Goal: Information Seeking & Learning: Learn about a topic

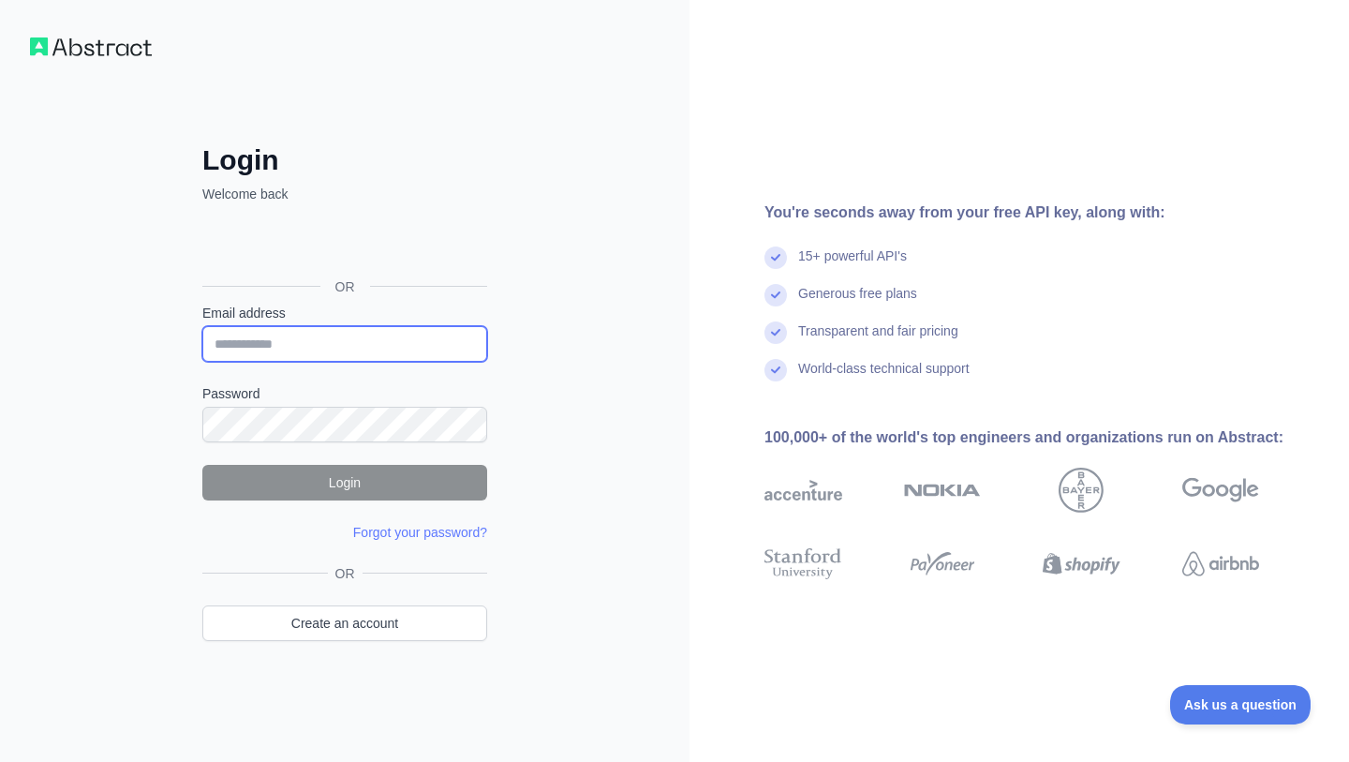
click at [349, 335] on input "Email address" at bounding box center [344, 344] width 285 height 36
type input "**********"
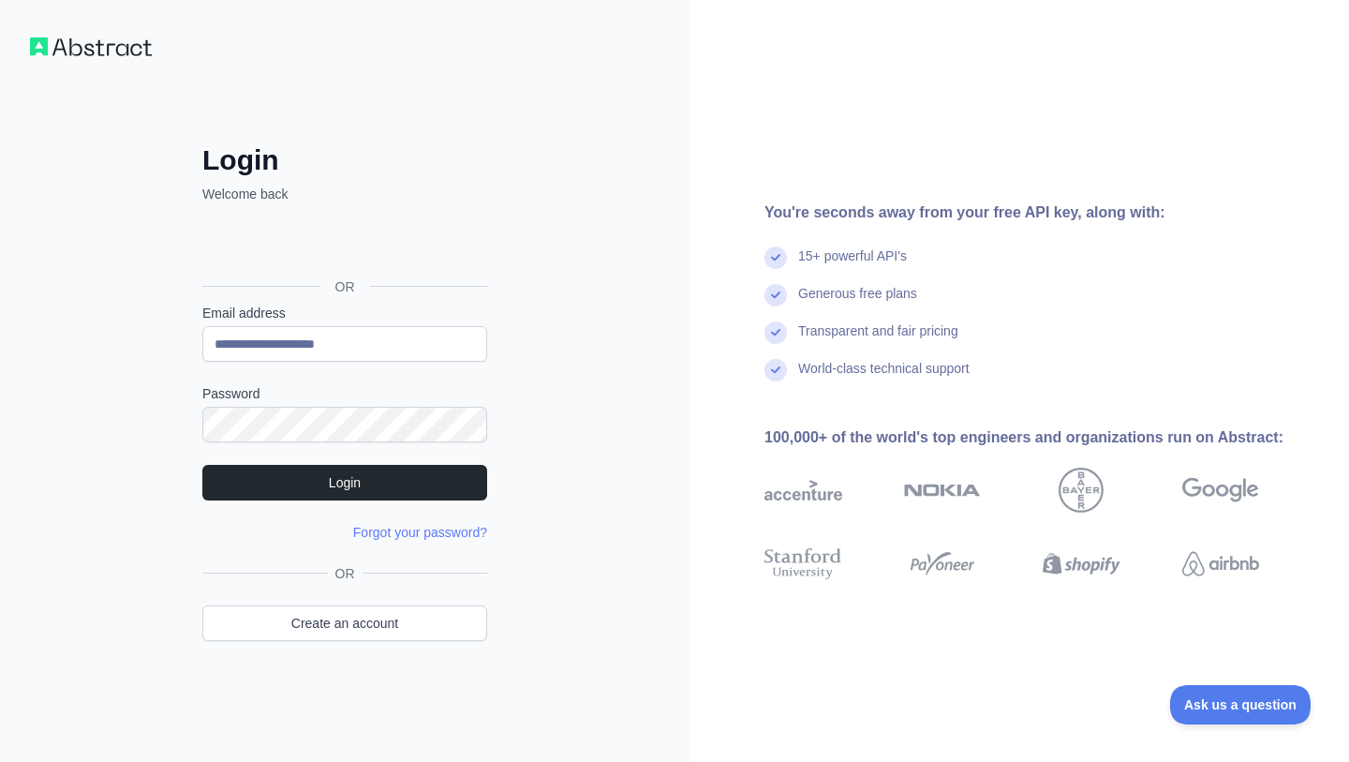
click at [385, 508] on form "**********" at bounding box center [344, 423] width 285 height 238
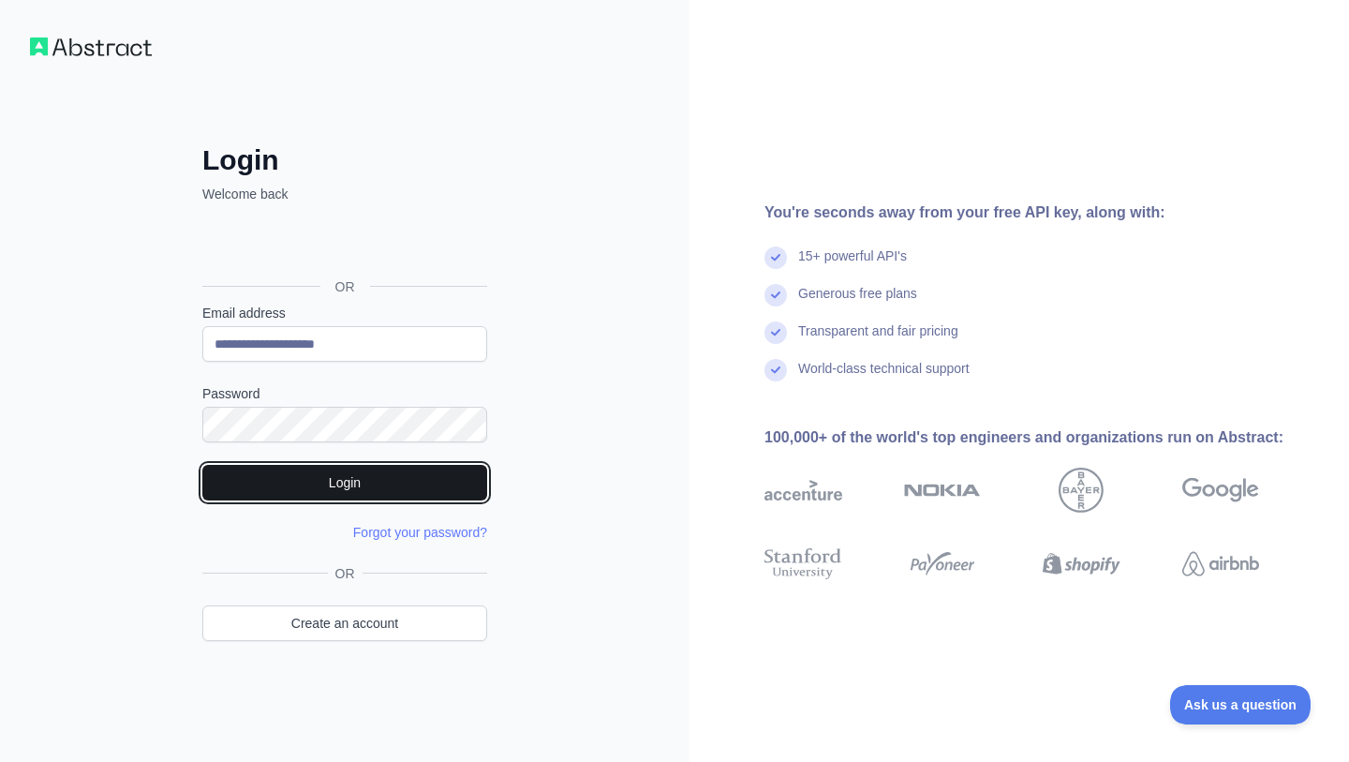
click at [334, 484] on button "Login" at bounding box center [344, 483] width 285 height 36
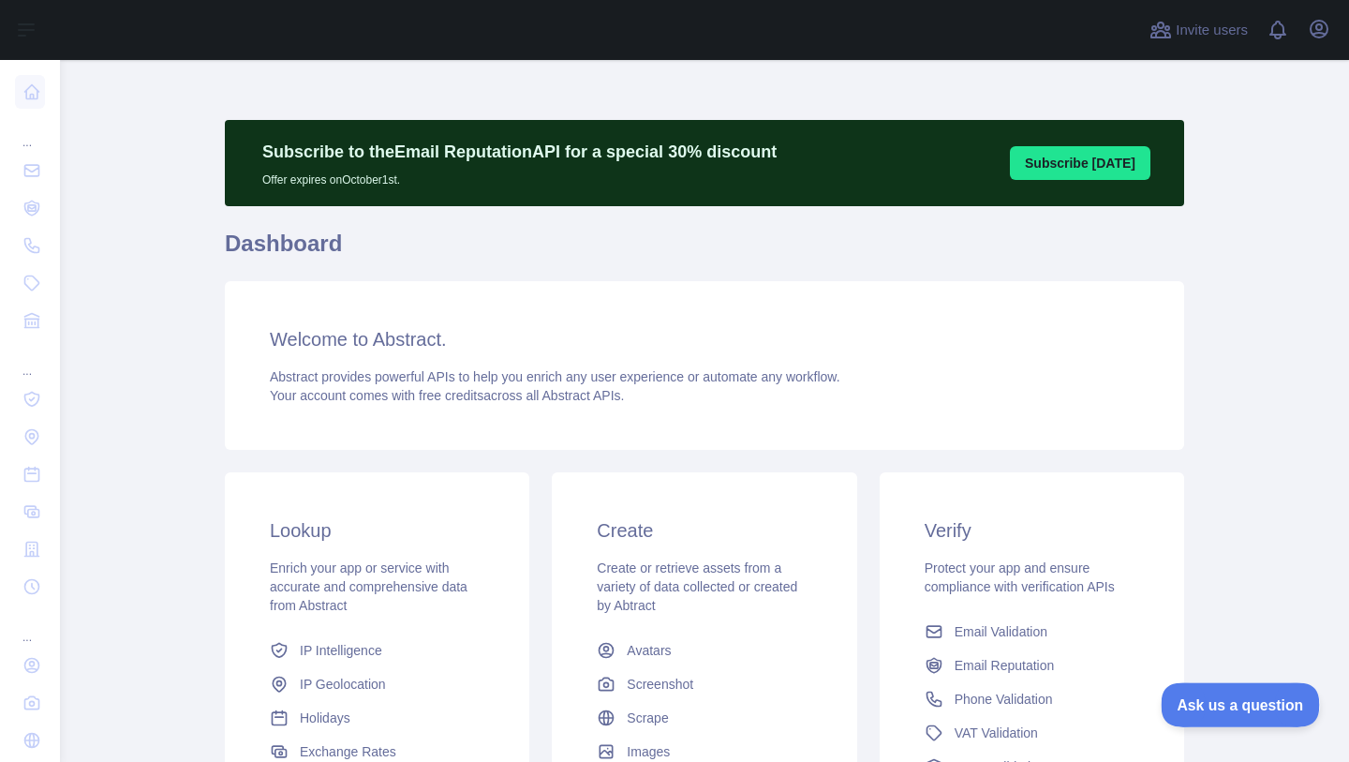
click at [1230, 706] on span "Ask us a question" at bounding box center [1231, 701] width 141 height 13
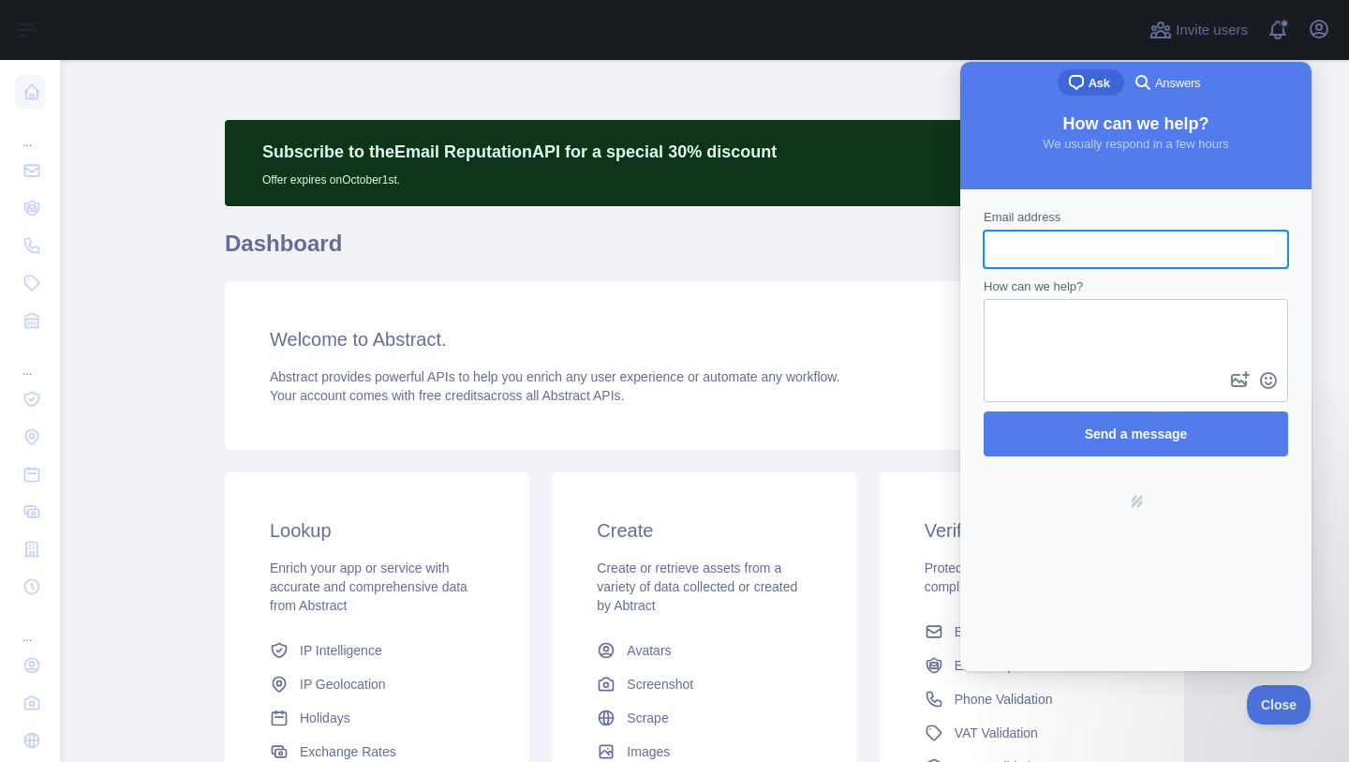
click at [1162, 82] on span "Answers" at bounding box center [1177, 83] width 45 height 19
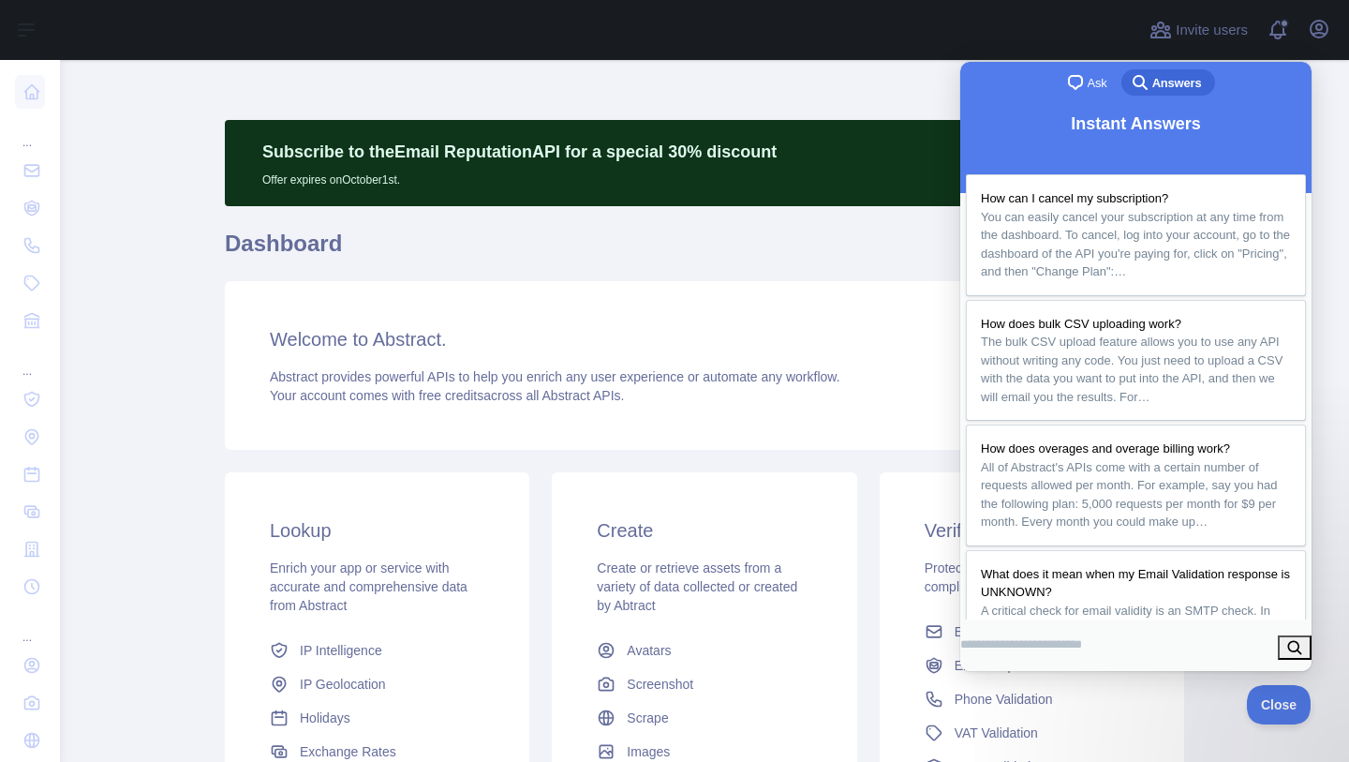
click at [1089, 77] on span "Ask" at bounding box center [1098, 83] width 20 height 19
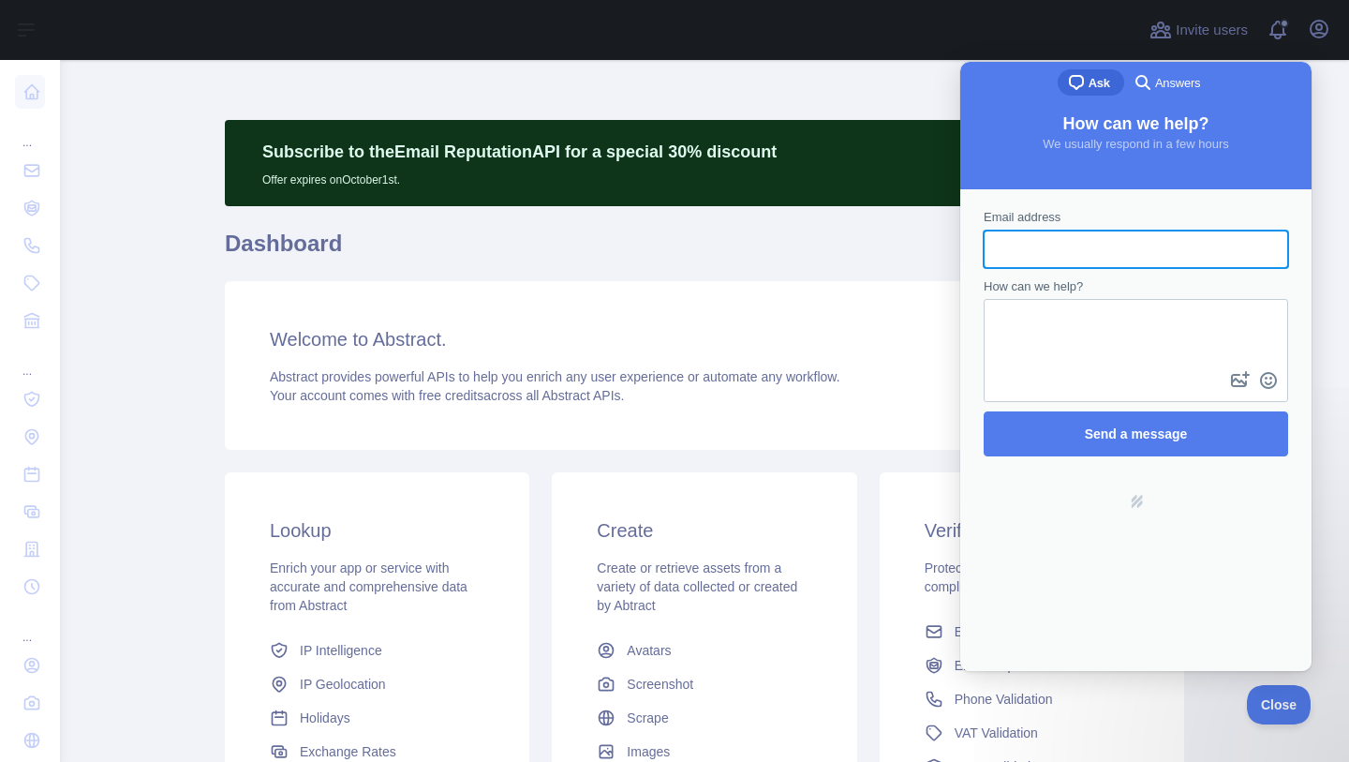
click at [1174, 79] on span "Answers" at bounding box center [1177, 83] width 45 height 19
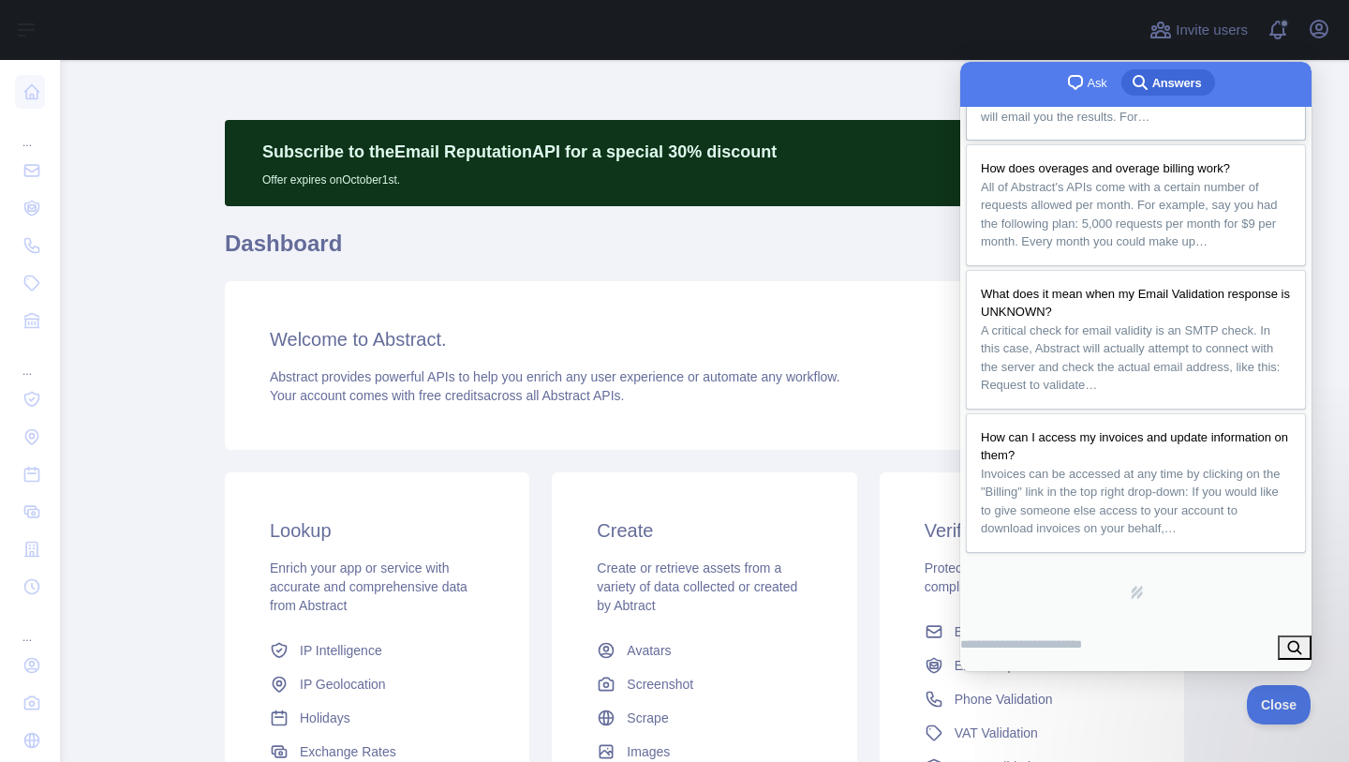
scroll to position [432, 0]
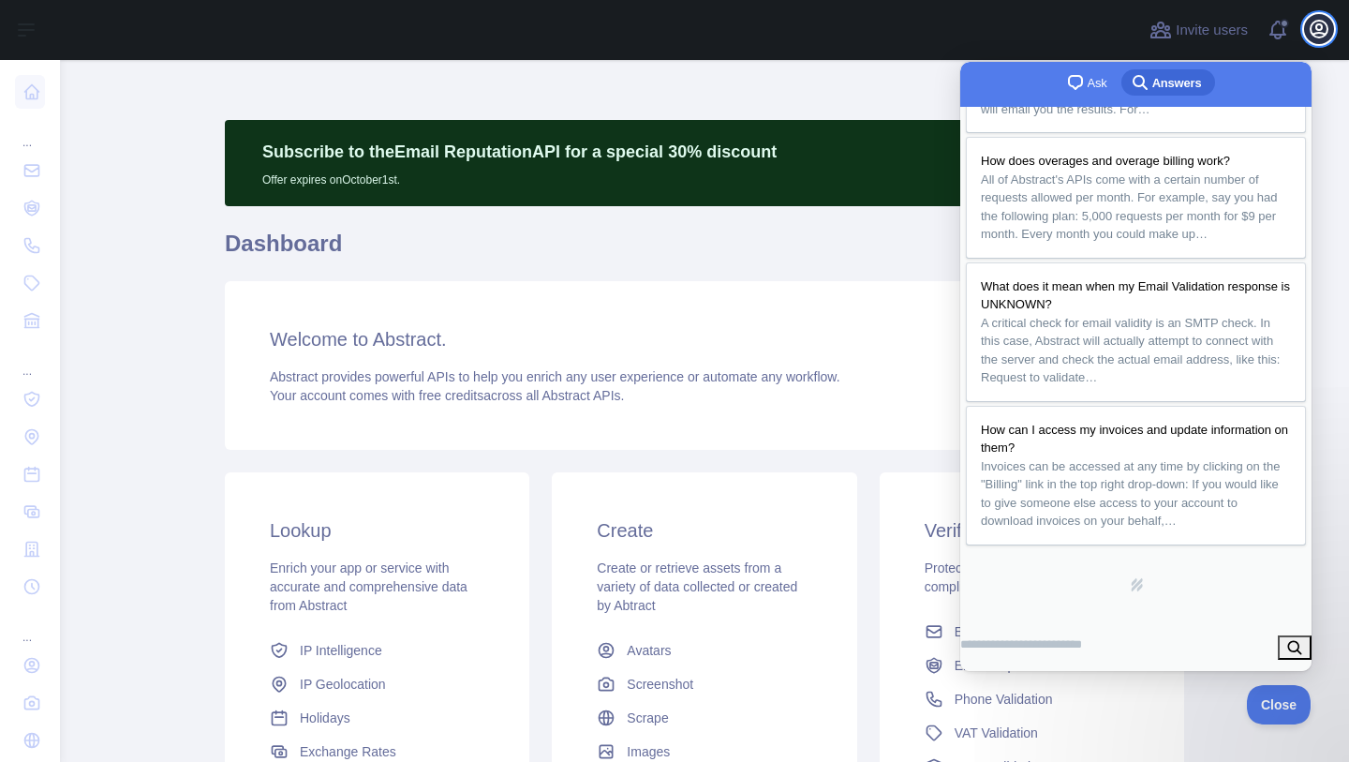
click at [1316, 25] on icon "button" at bounding box center [1319, 29] width 17 height 17
click at [1268, 34] on span at bounding box center [1285, 30] width 37 height 60
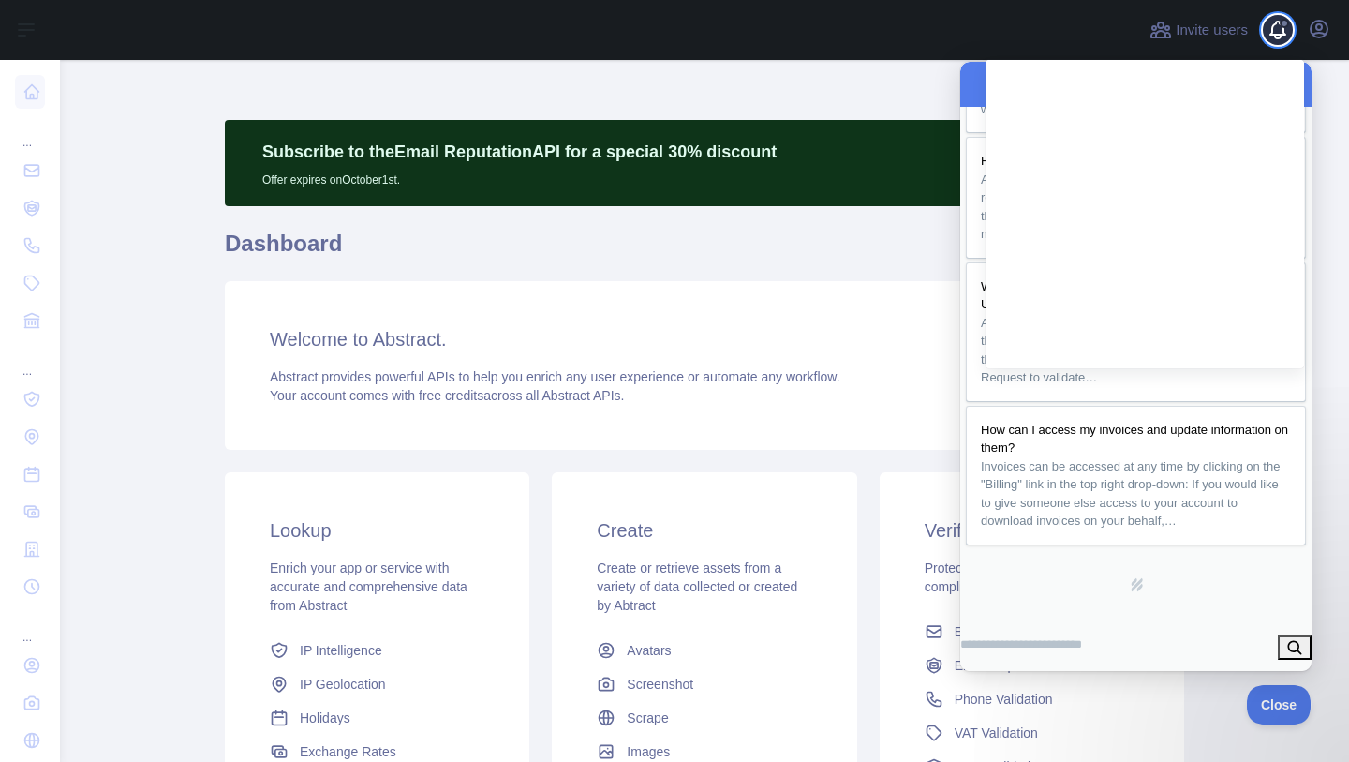
click at [1268, 34] on span at bounding box center [1285, 30] width 37 height 60
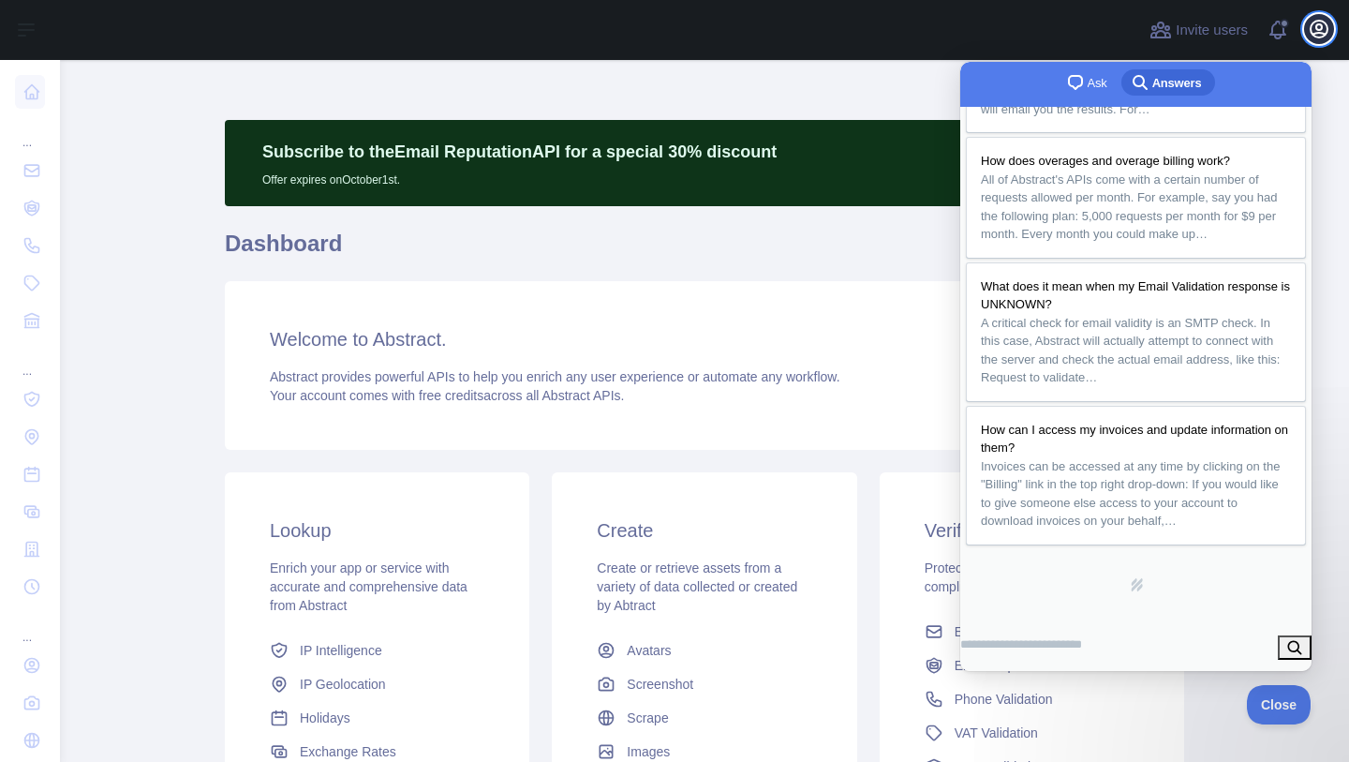
click at [1314, 37] on icon "button" at bounding box center [1319, 29] width 17 height 17
click at [1288, 36] on span at bounding box center [1285, 30] width 37 height 60
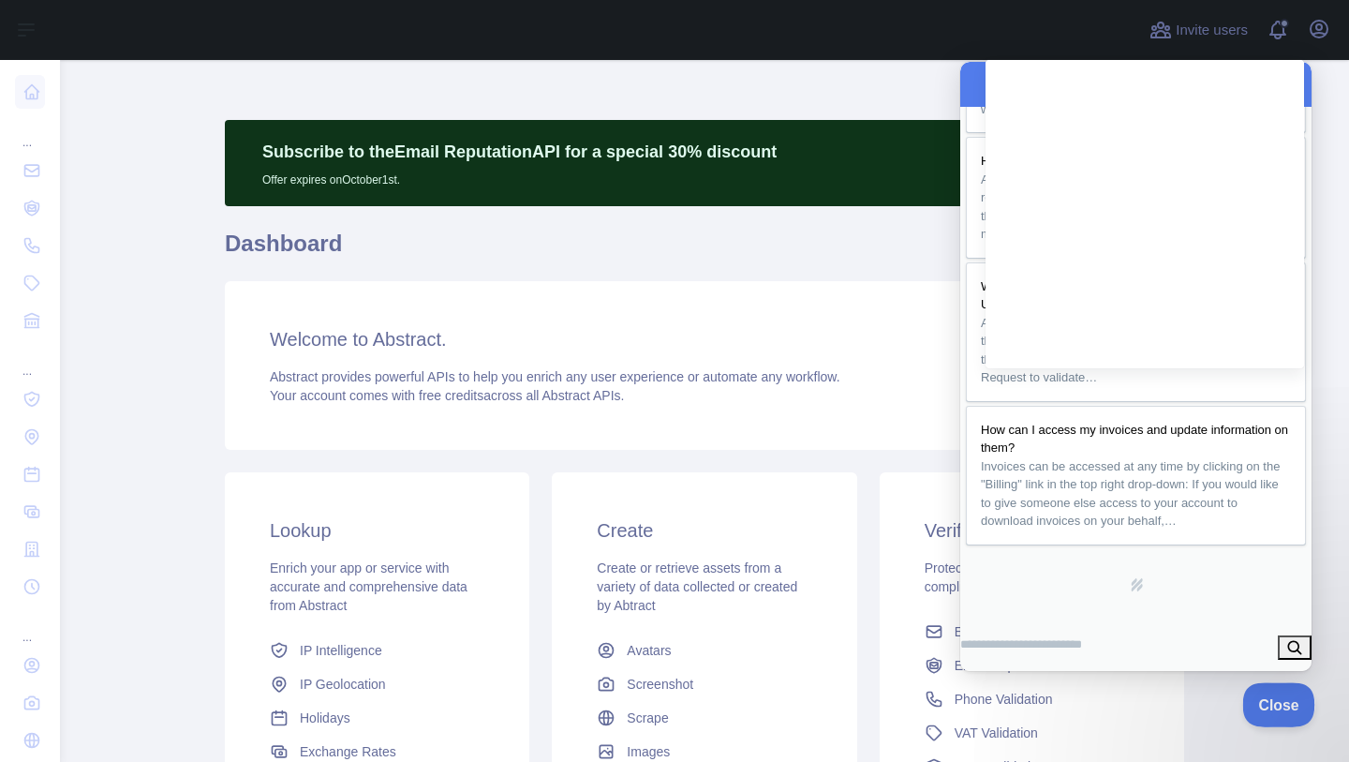
click at [1270, 713] on button "Close" at bounding box center [1274, 701] width 64 height 39
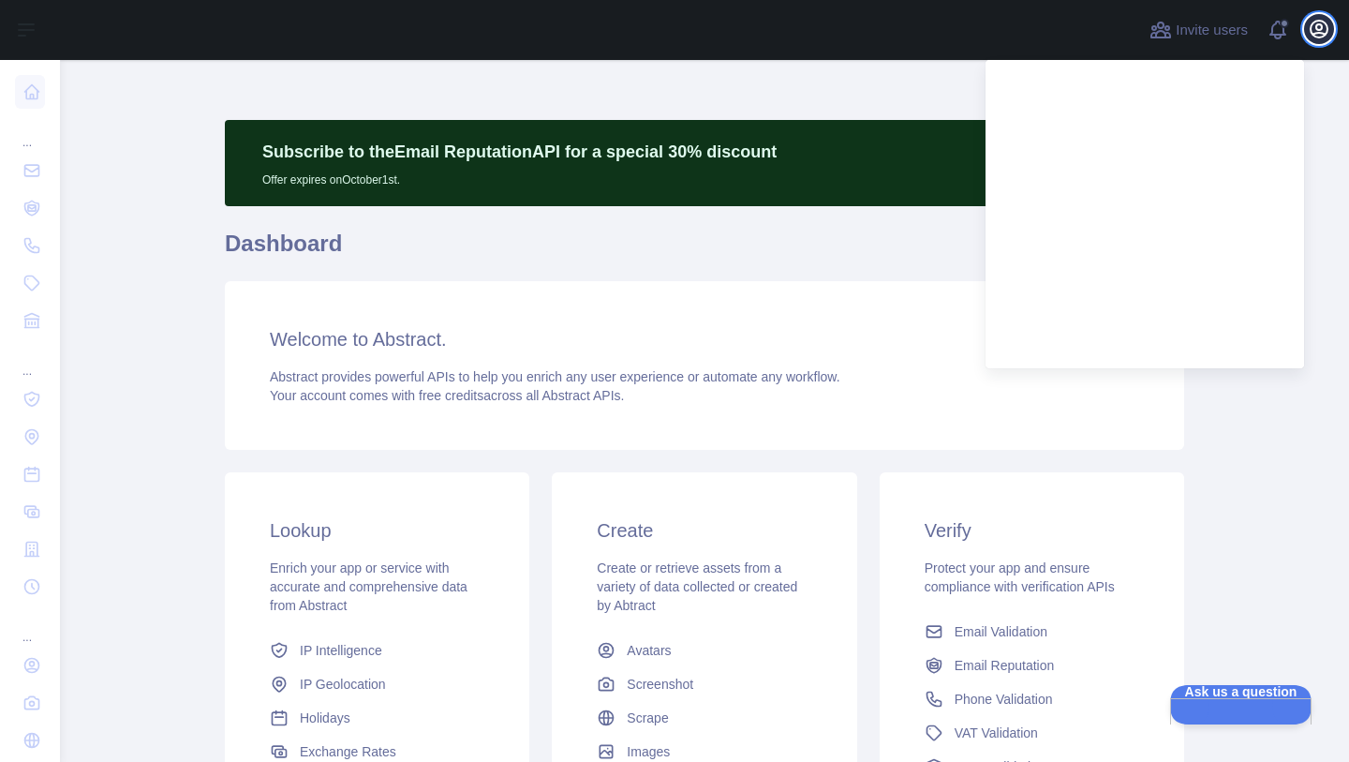
click at [1309, 24] on icon "button" at bounding box center [1319, 29] width 22 height 22
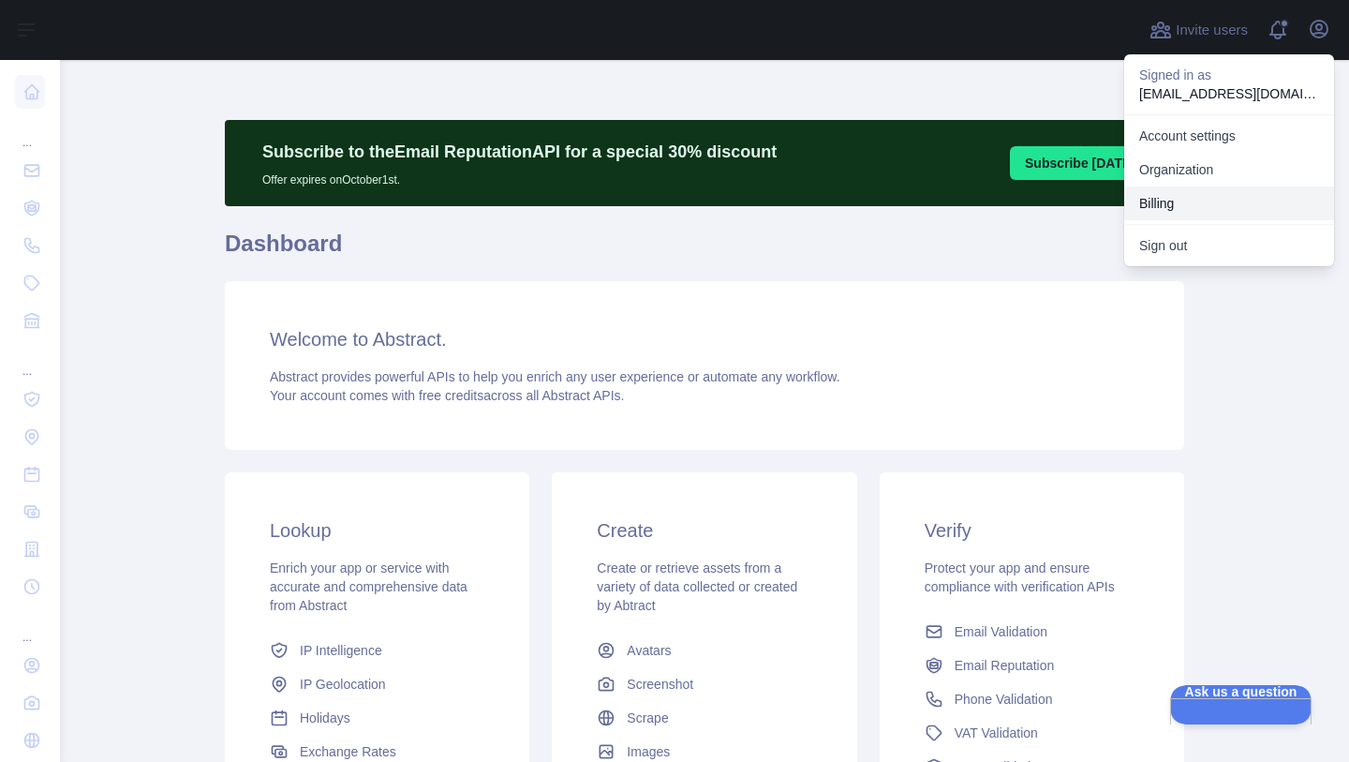
click at [1165, 198] on button "Billing" at bounding box center [1229, 203] width 210 height 34
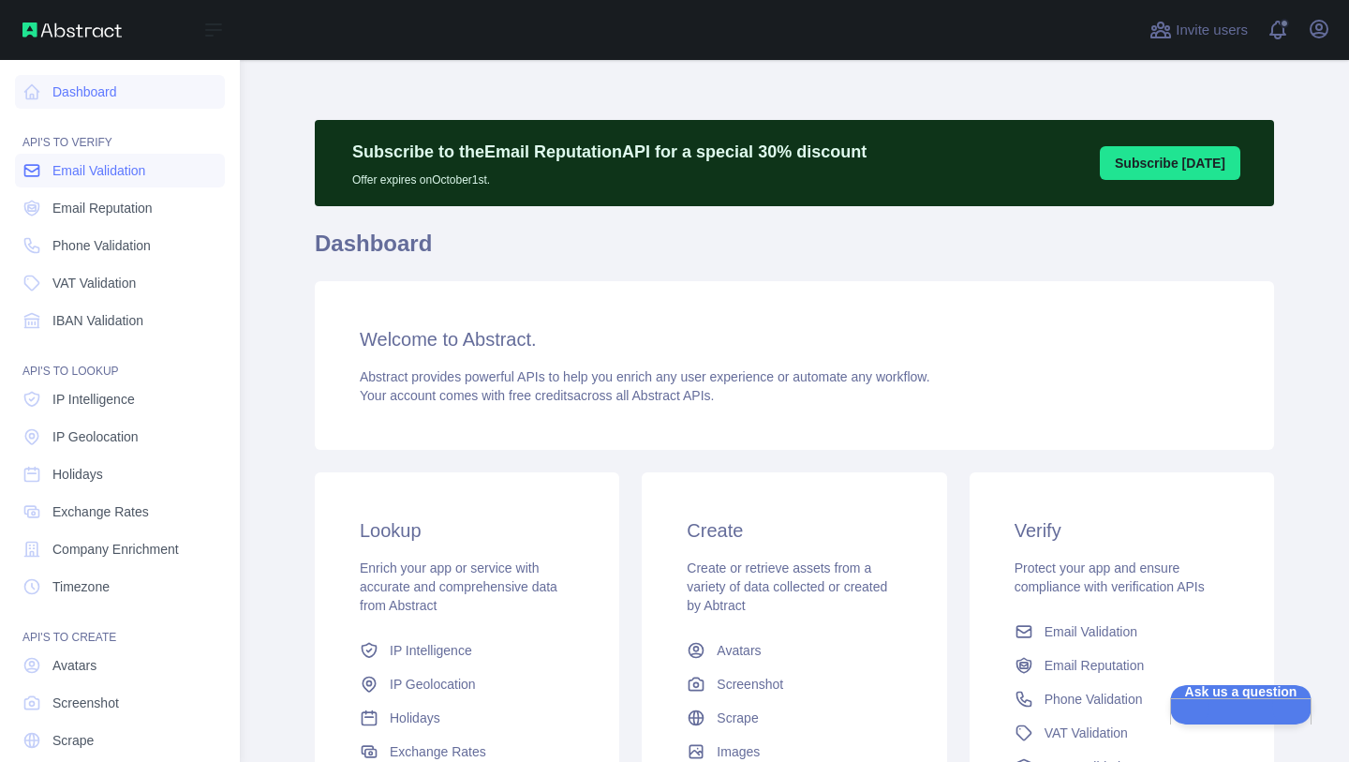
click at [96, 172] on span "Email Validation" at bounding box center [98, 170] width 93 height 19
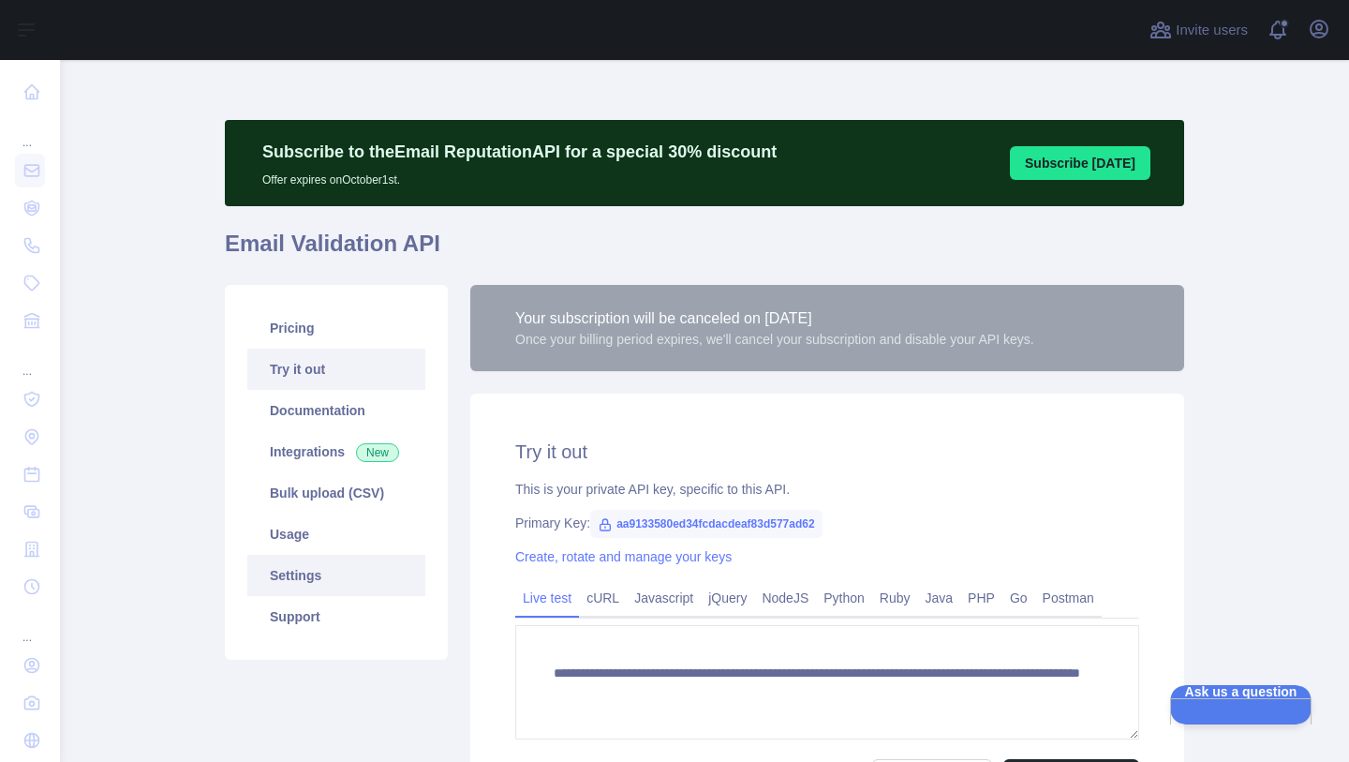
click at [313, 572] on link "Settings" at bounding box center [336, 575] width 178 height 41
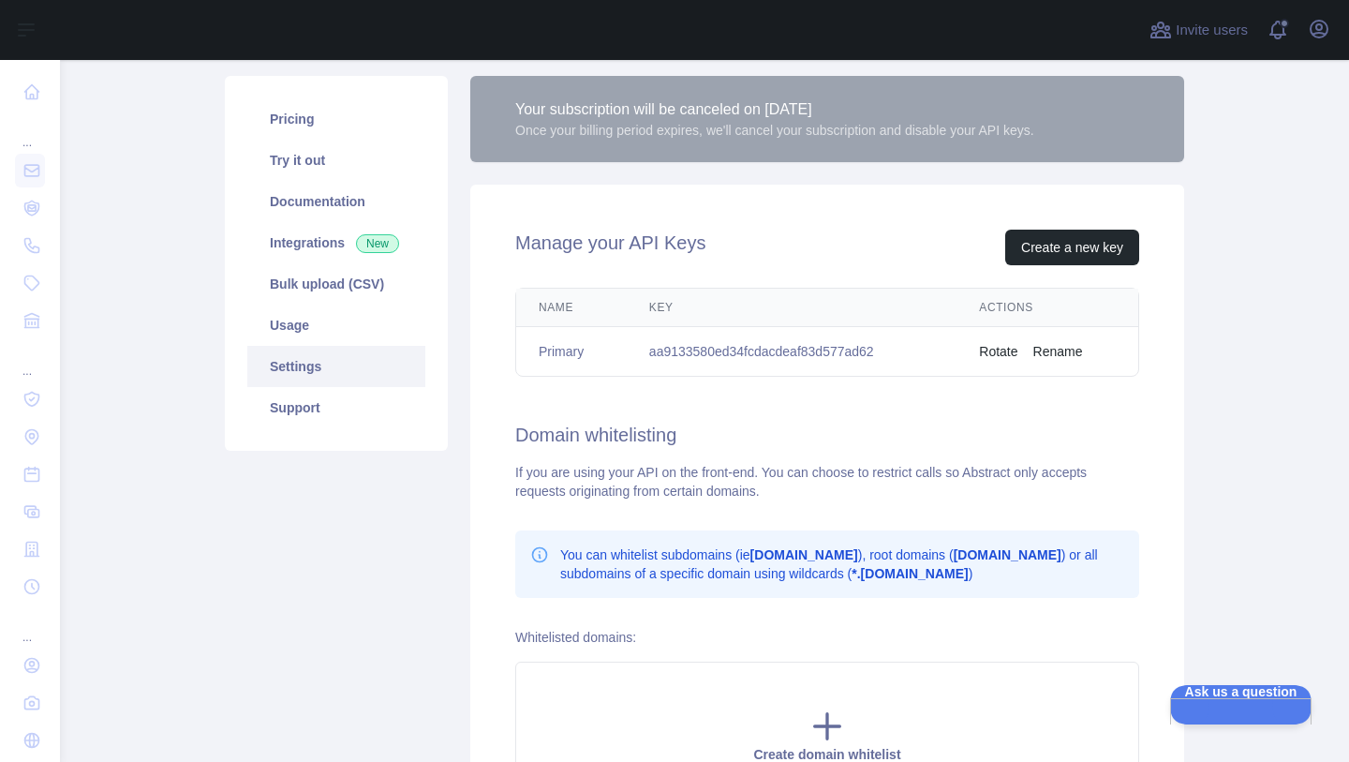
scroll to position [210, 0]
click at [284, 323] on link "Usage" at bounding box center [336, 324] width 178 height 41
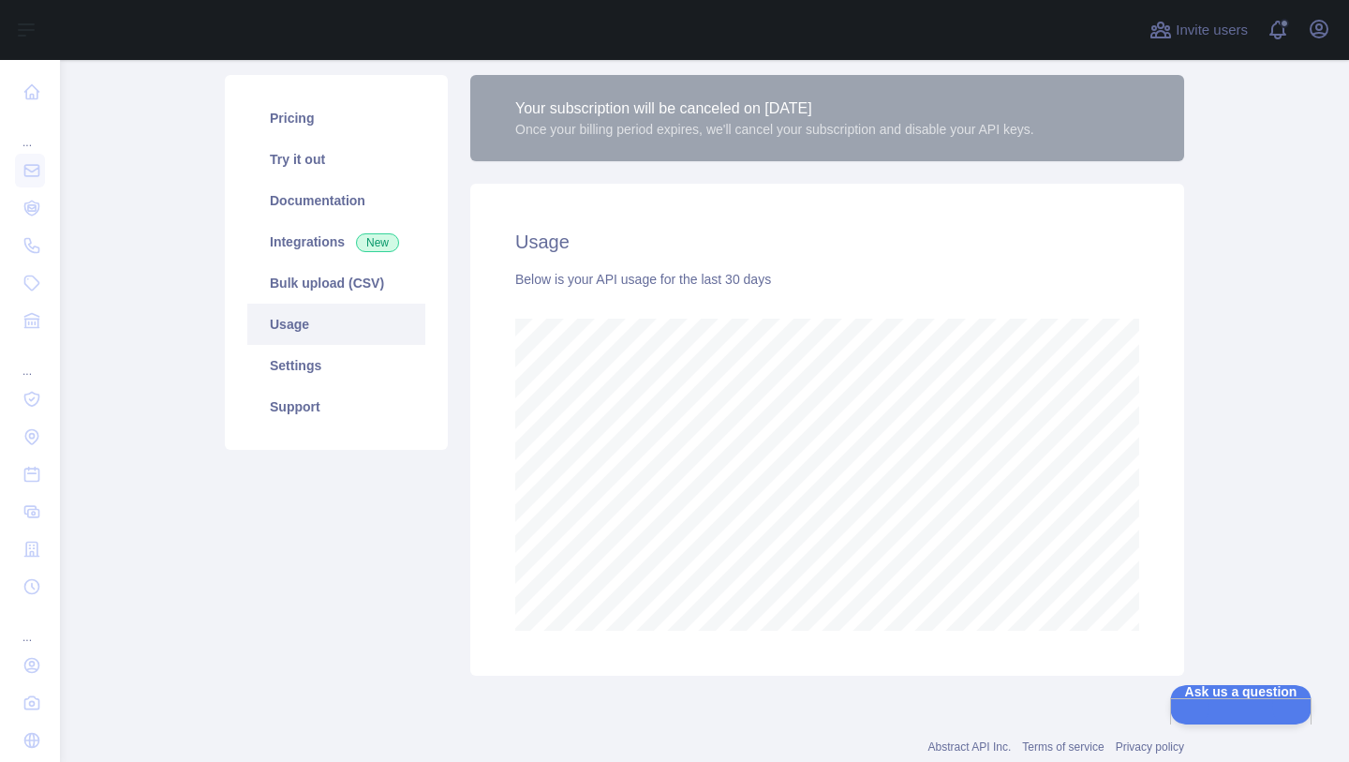
scroll to position [262, 0]
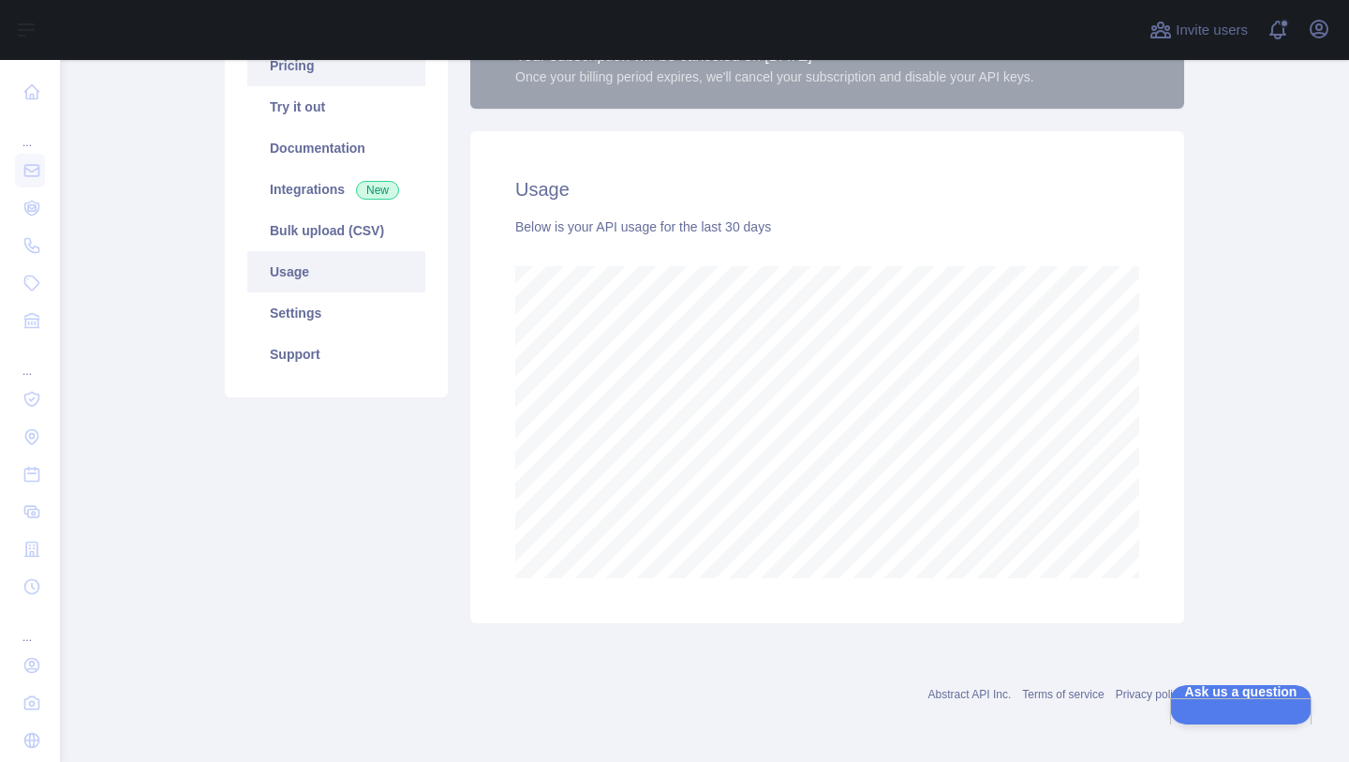
click at [283, 81] on link "Pricing" at bounding box center [336, 65] width 178 height 41
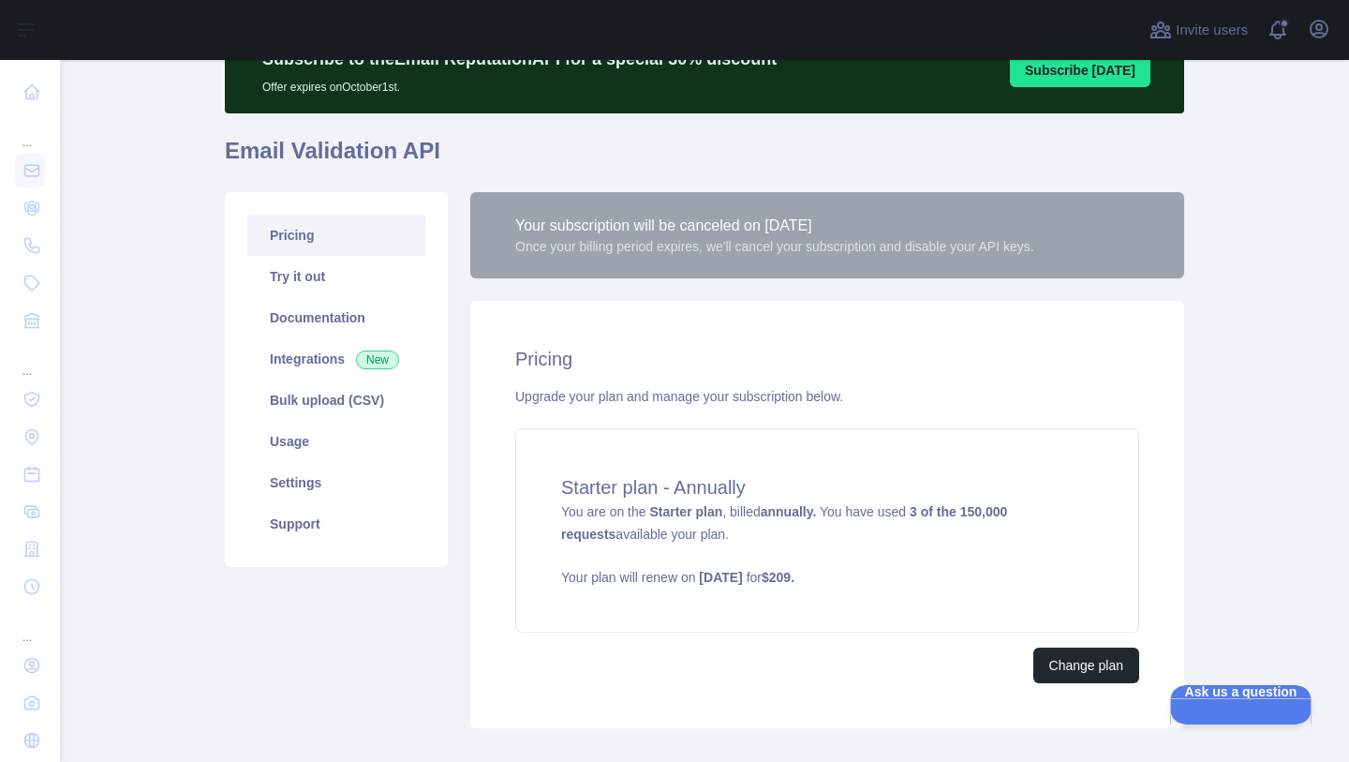
scroll to position [73, 0]
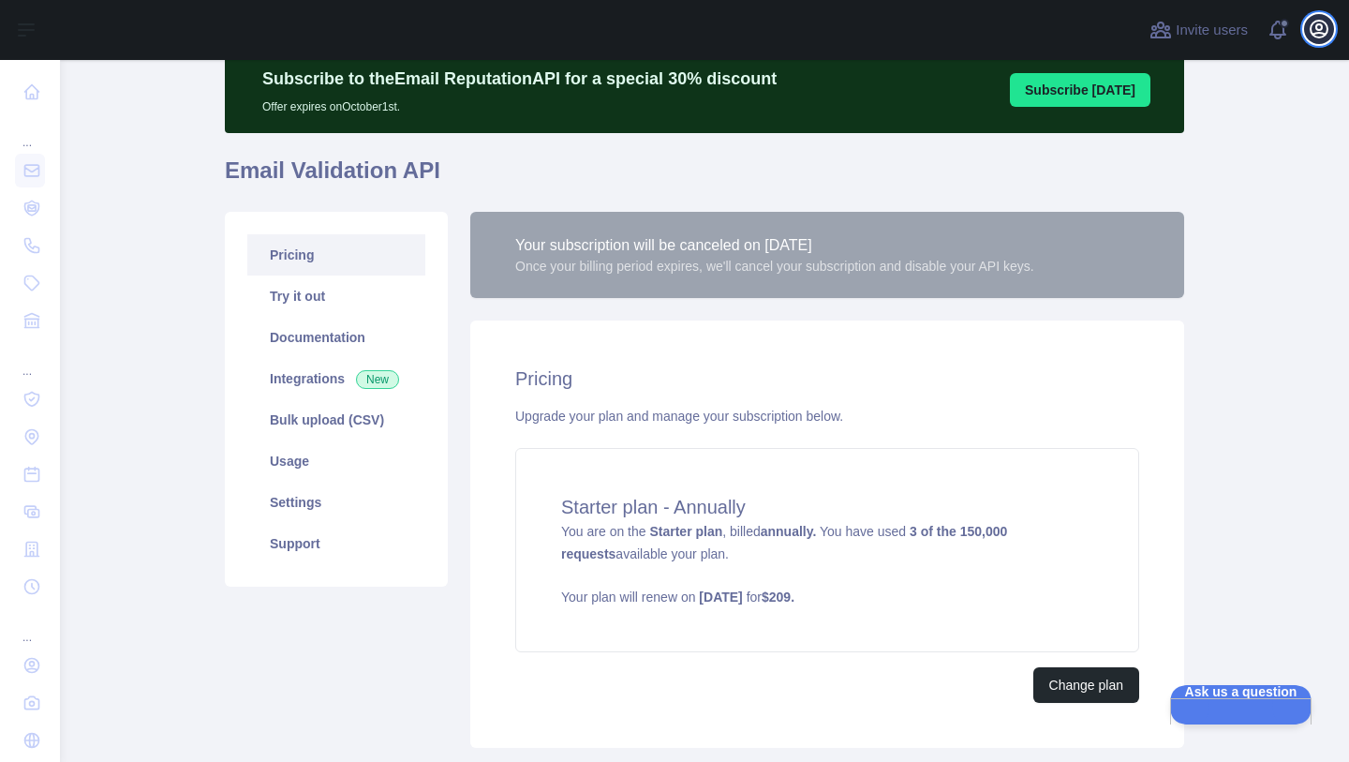
click at [1312, 34] on icon "button" at bounding box center [1319, 29] width 17 height 17
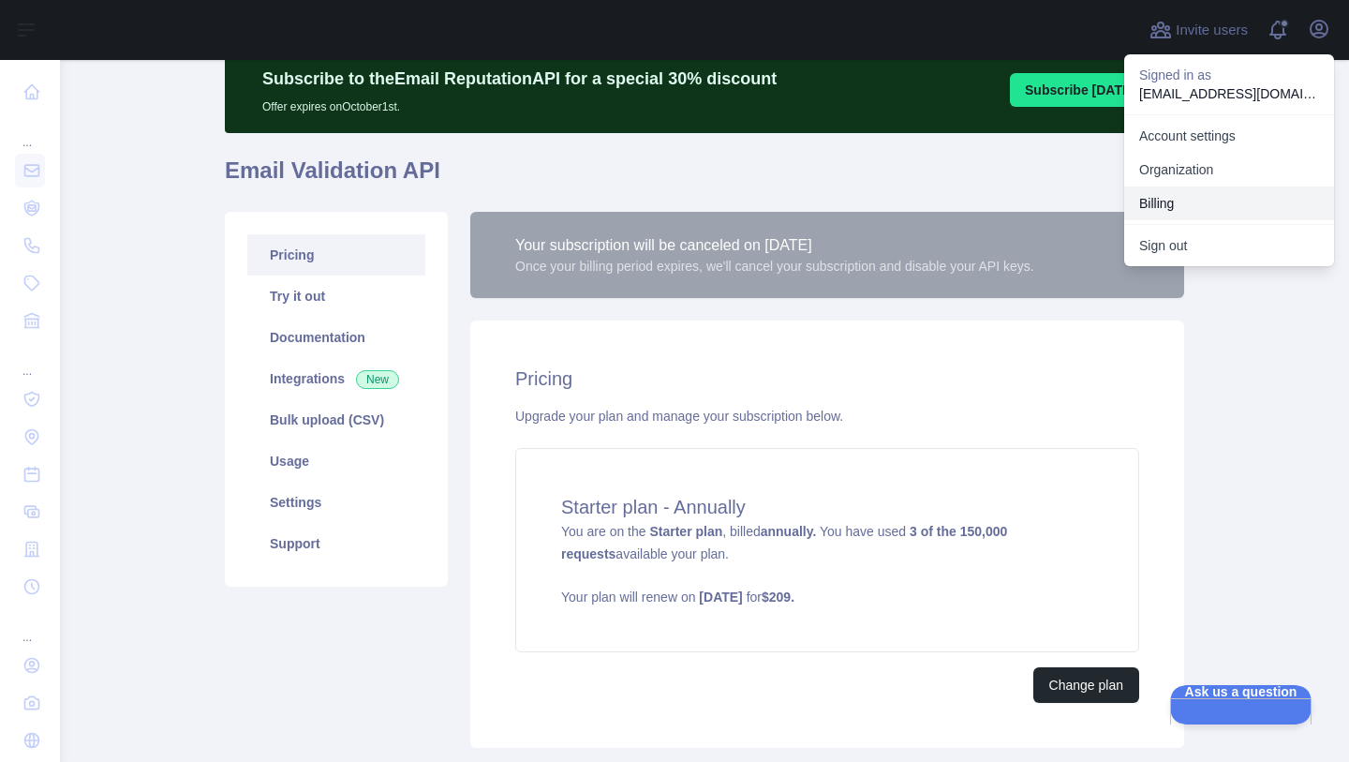
click at [1168, 198] on button "Billing" at bounding box center [1229, 203] width 210 height 34
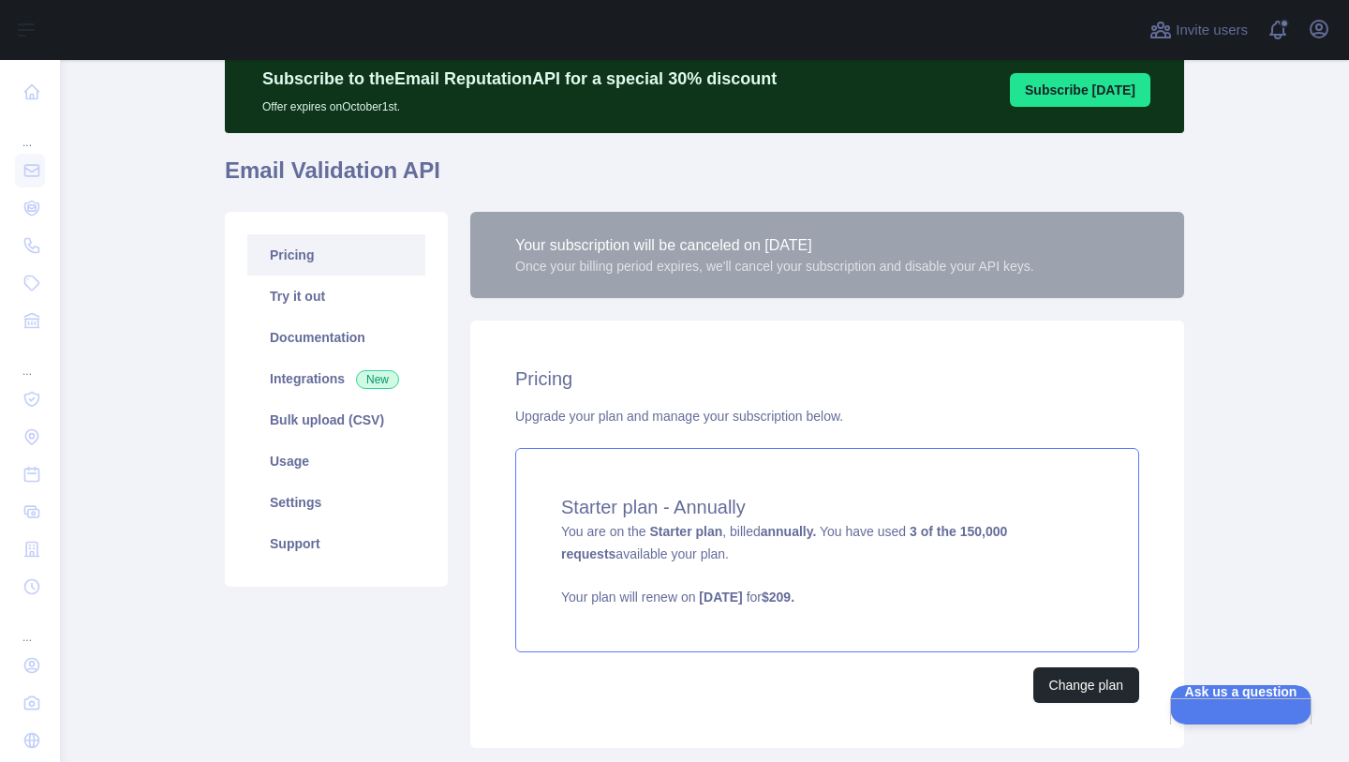
scroll to position [198, 0]
